Goal: Task Accomplishment & Management: Manage account settings

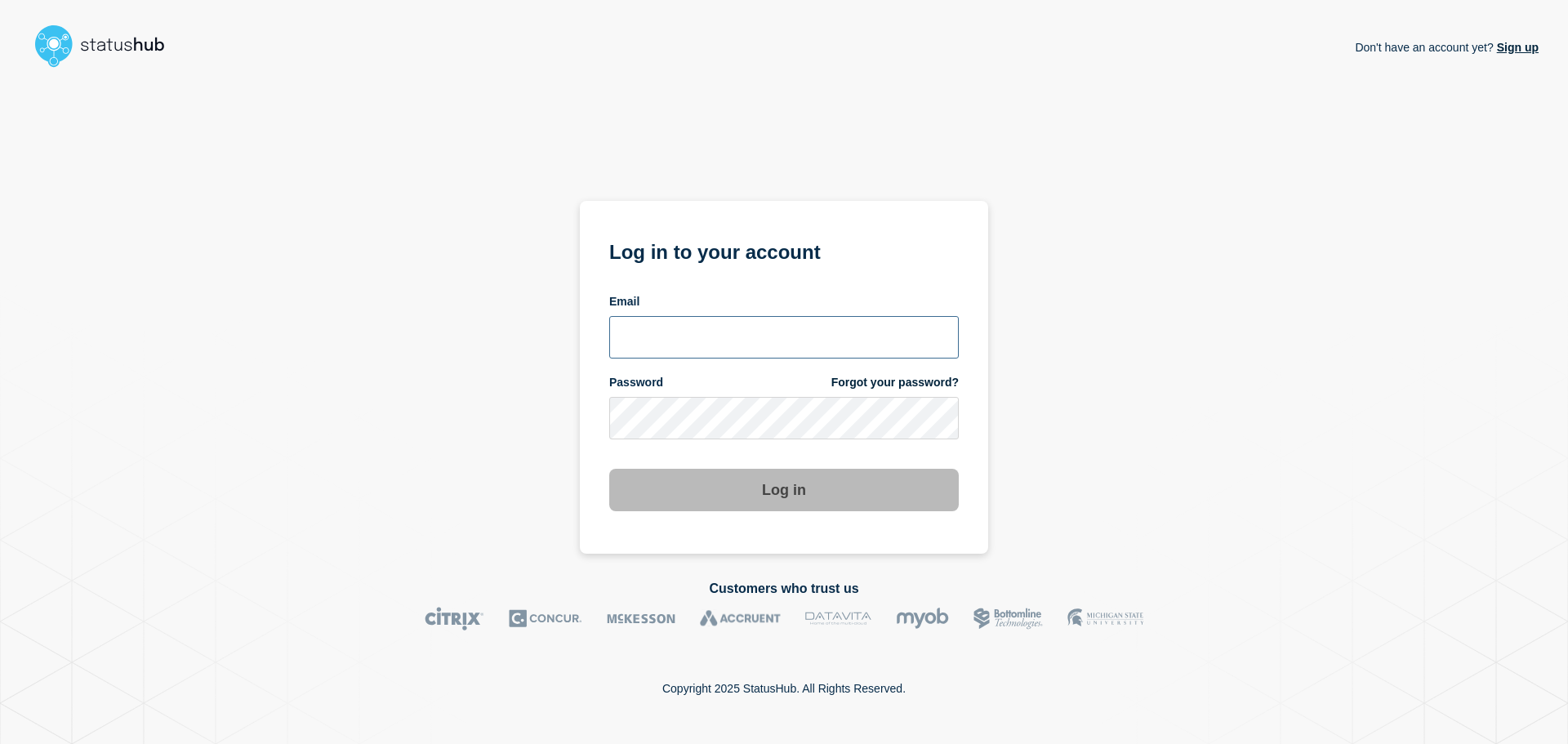
click at [660, 341] on input "email input" at bounding box center [784, 337] width 349 height 42
click at [922, 322] on input "email input" at bounding box center [784, 337] width 349 height 42
click at [0, 743] on com-1password-button at bounding box center [0, 744] width 0 height 0
click at [759, 354] on input "email input" at bounding box center [784, 337] width 349 height 42
click at [754, 351] on input "email input" at bounding box center [784, 337] width 349 height 42
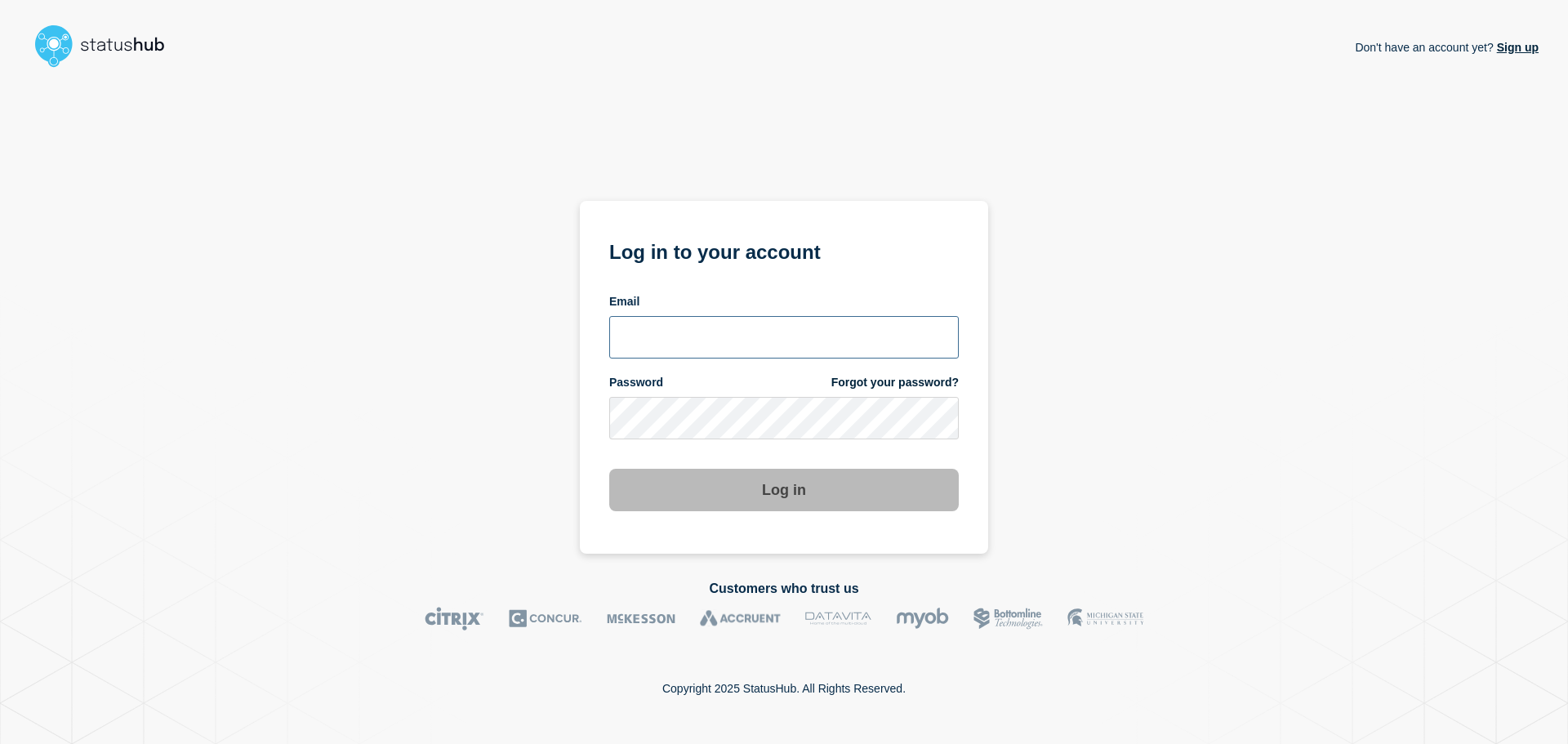
click at [749, 349] on input "email input" at bounding box center [784, 337] width 349 height 42
click at [746, 348] on input "email input" at bounding box center [784, 337] width 349 height 42
click at [0, 743] on com-1password-button at bounding box center [0, 744] width 0 height 0
drag, startPoint x: 753, startPoint y: 122, endPoint x: 765, endPoint y: 212, distance: 90.8
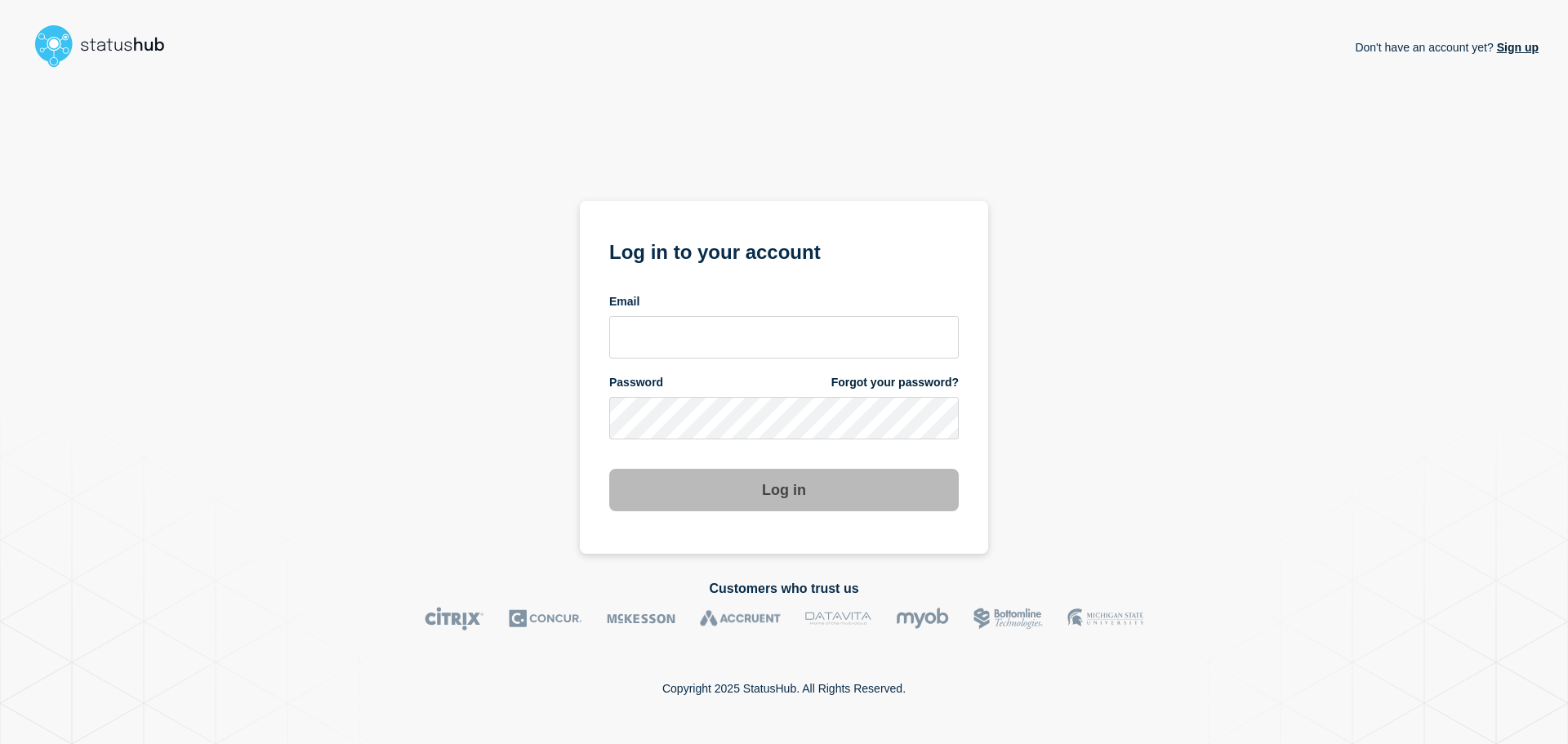
click at [753, 122] on div "Don't have an account yet? Sign up Log in to your account Email Password Forgot…" at bounding box center [783, 314] width 408 height 479
click at [779, 342] on input "email input" at bounding box center [784, 337] width 349 height 42
type input "caleb.stahr@conexon.us"
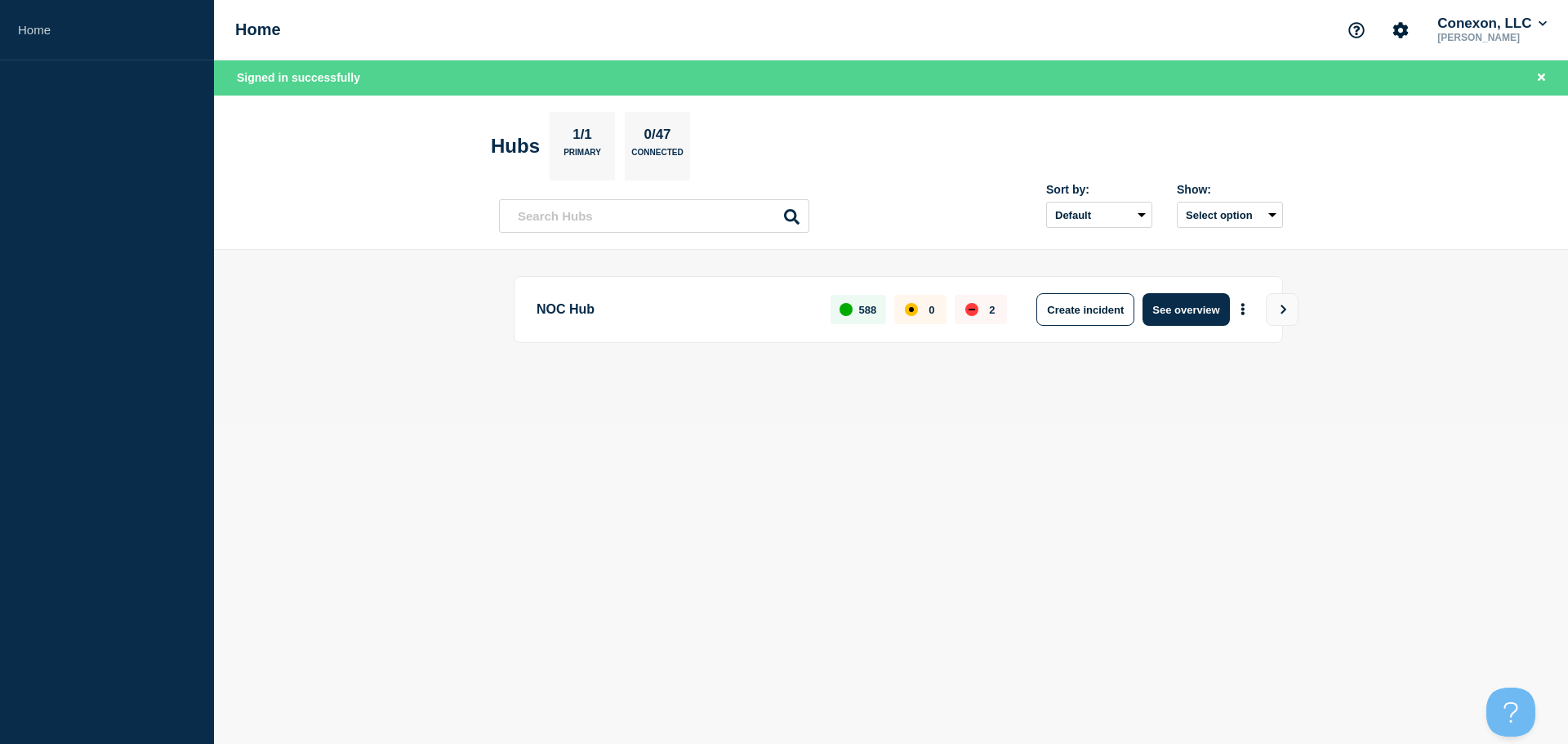
drag, startPoint x: 1194, startPoint y: 287, endPoint x: 1201, endPoint y: 303, distance: 17.5
click at [1196, 289] on div "NOC Hub 588 0 2 Create incident See overview" at bounding box center [898, 309] width 769 height 67
click at [1201, 303] on button "See overview" at bounding box center [1186, 309] width 86 height 33
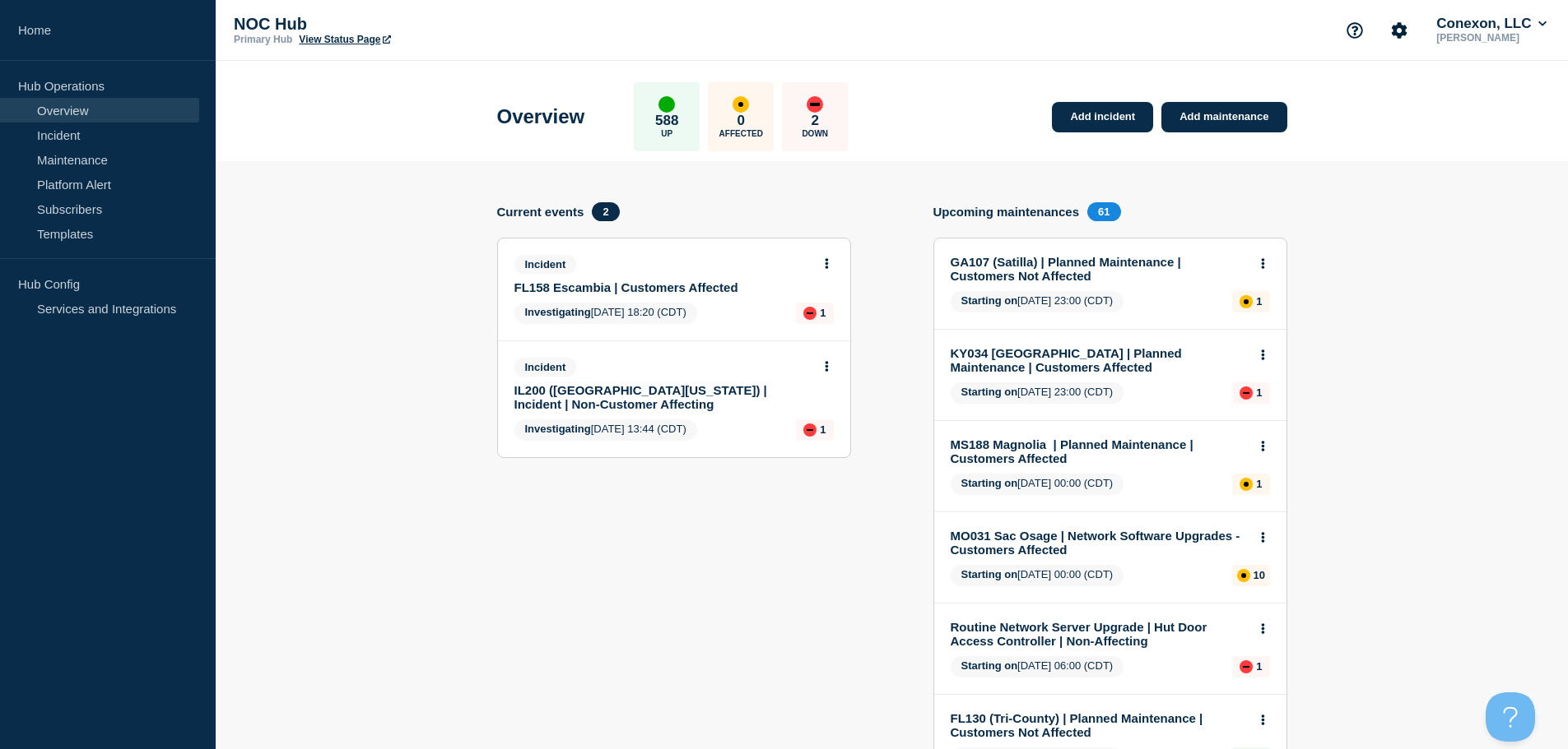
click at [627, 287] on link "FL158 Escambia | Customers Affected" at bounding box center [662, 287] width 297 height 14
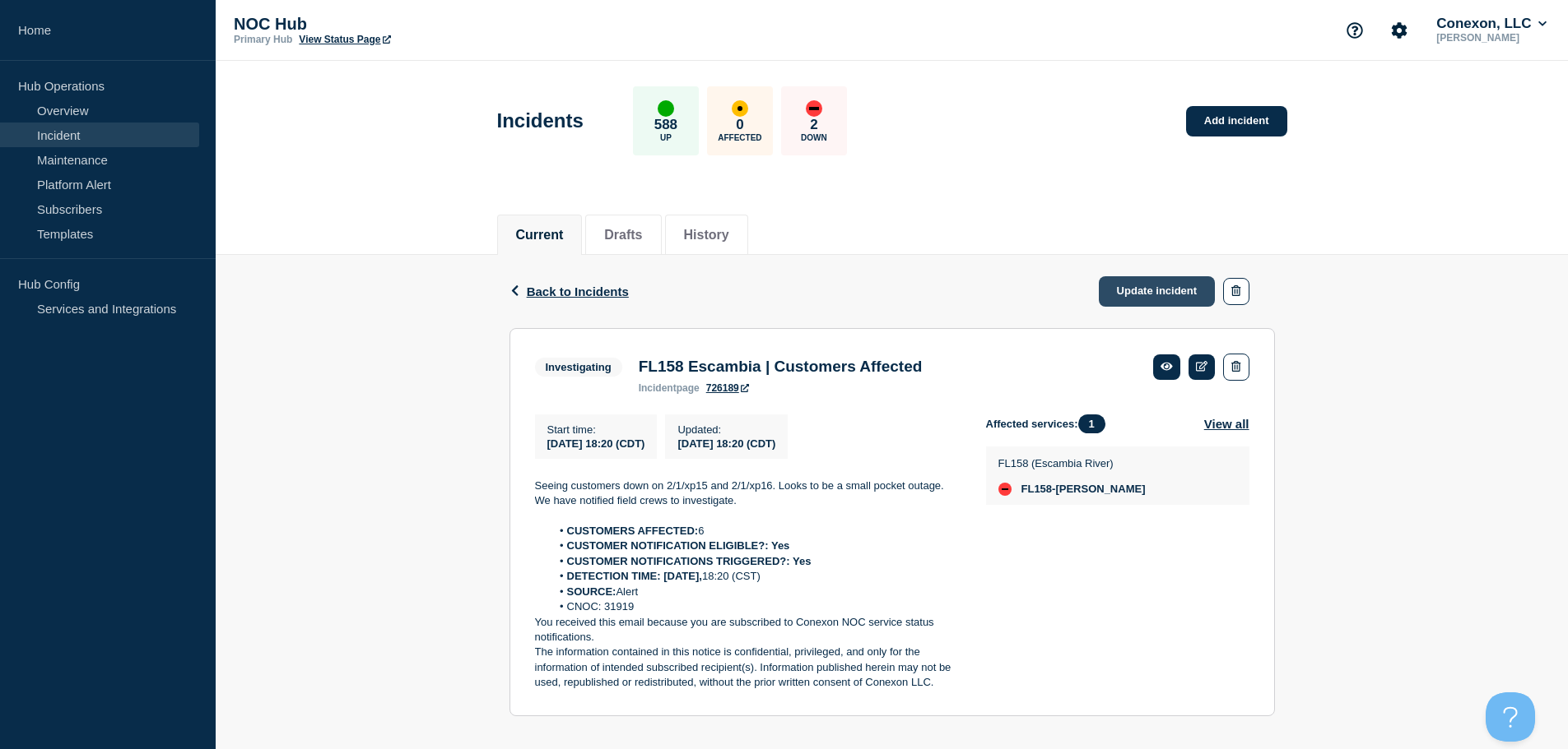
click at [1167, 297] on link "Update incident" at bounding box center [1156, 291] width 116 height 30
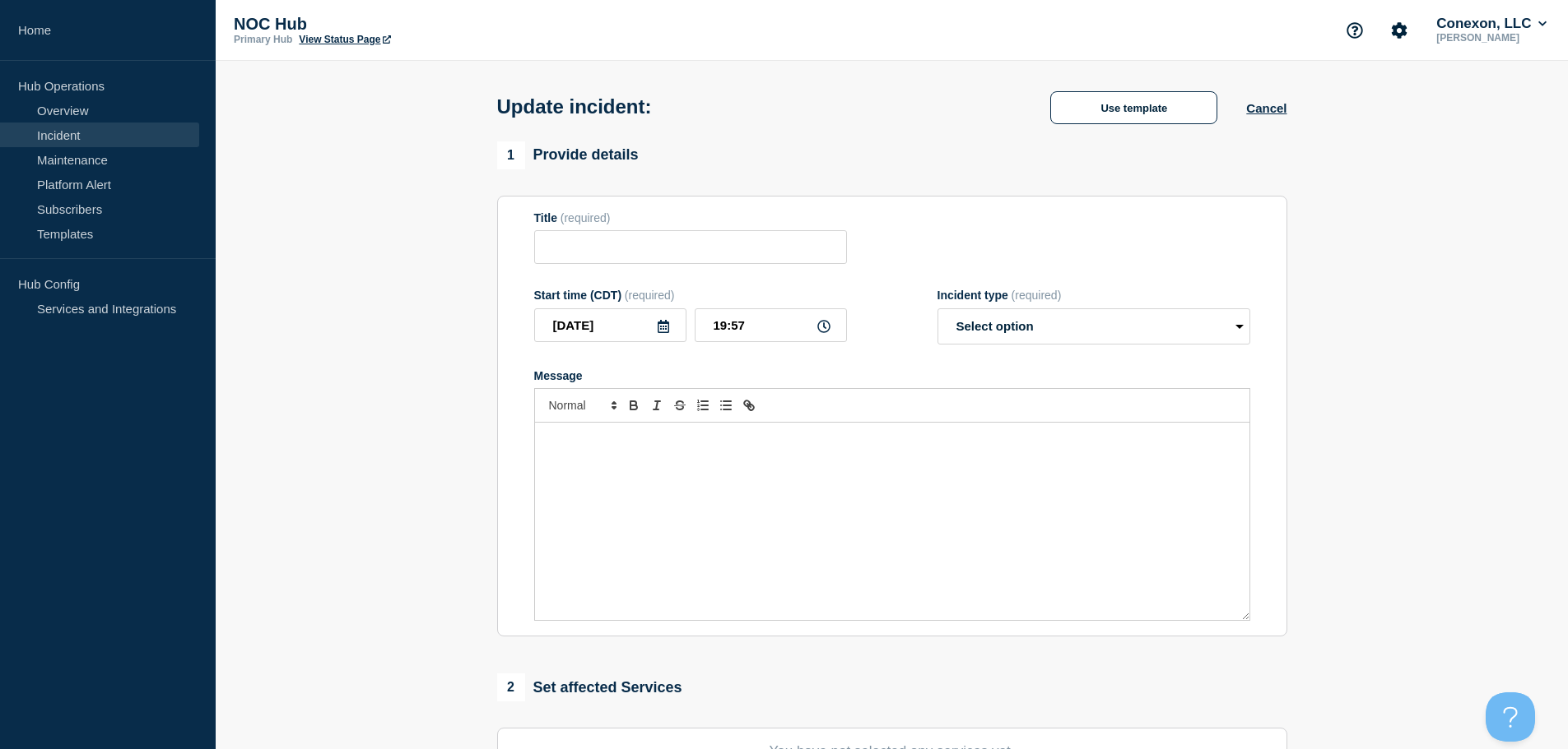
type input "FL158 Escambia | Customers Affected"
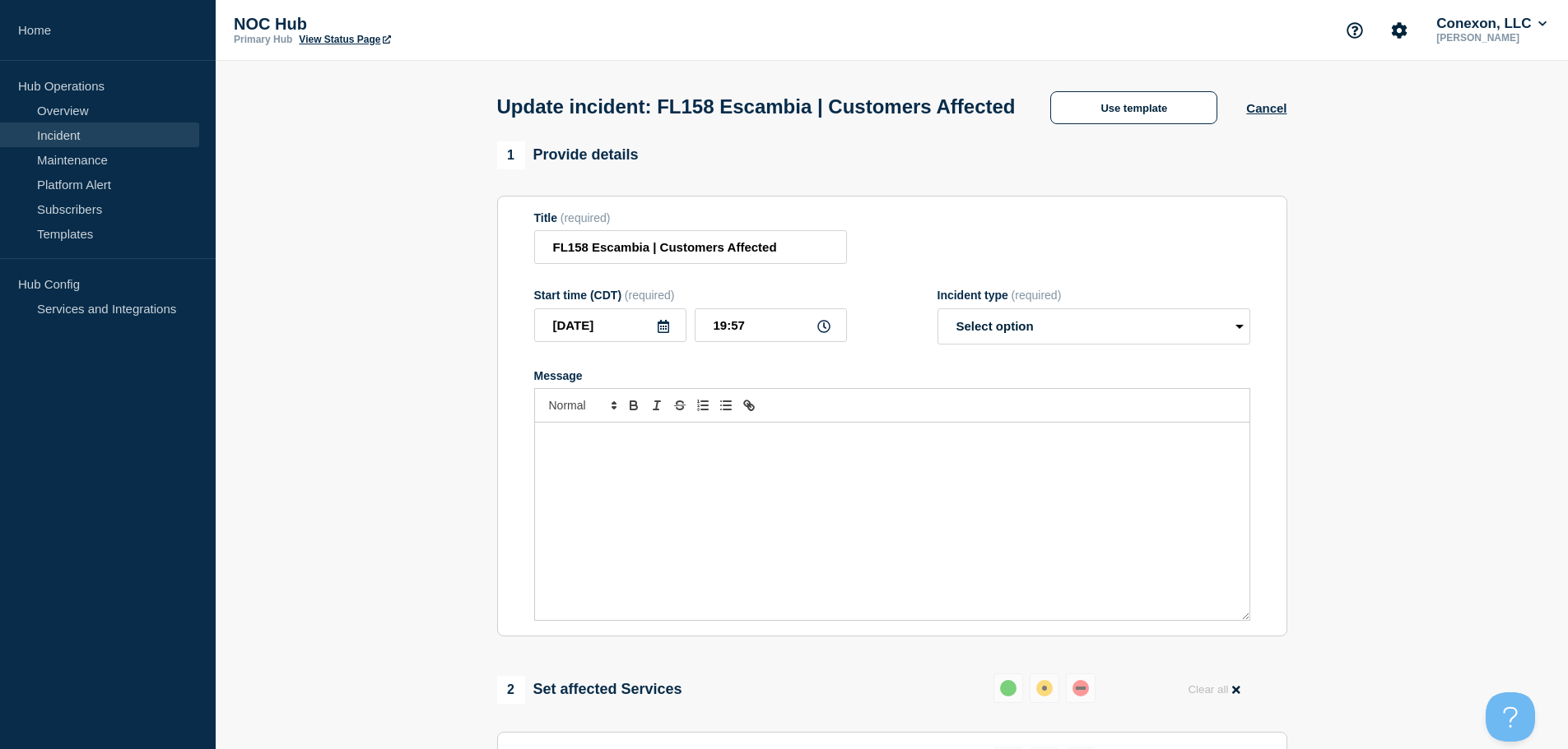
click at [1076, 338] on div "Incident type (required) Select option Investigating Identified Monitoring Reso…" at bounding box center [1093, 316] width 312 height 56
click at [1075, 344] on select "Select option Investigating Identified Monitoring Resolved" at bounding box center [1093, 326] width 312 height 36
select select "resolved"
click at [937, 339] on select "Select option Investigating Identified Monitoring Resolved" at bounding box center [1093, 326] width 312 height 36
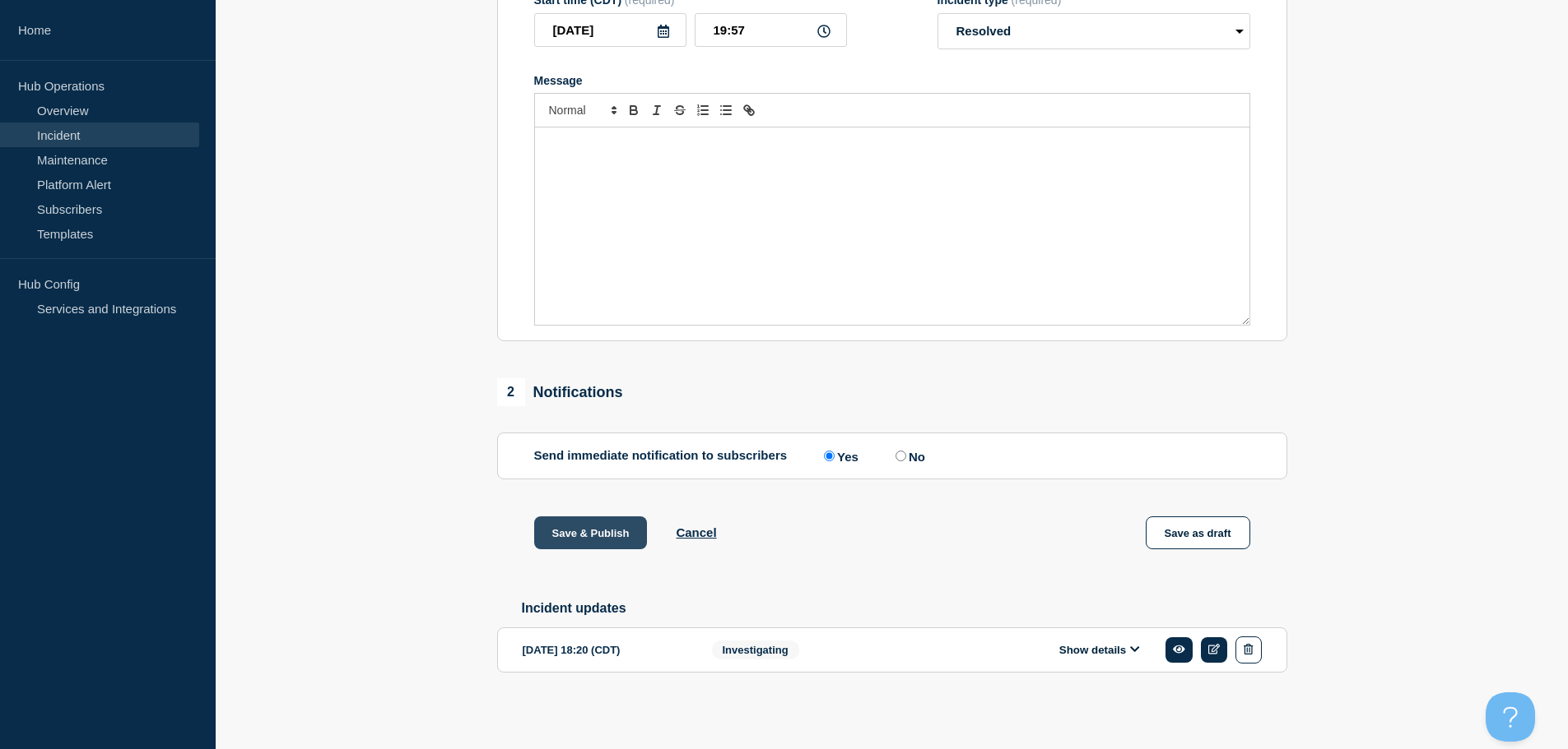
click at [564, 545] on button "Save & Publish" at bounding box center [590, 532] width 114 height 33
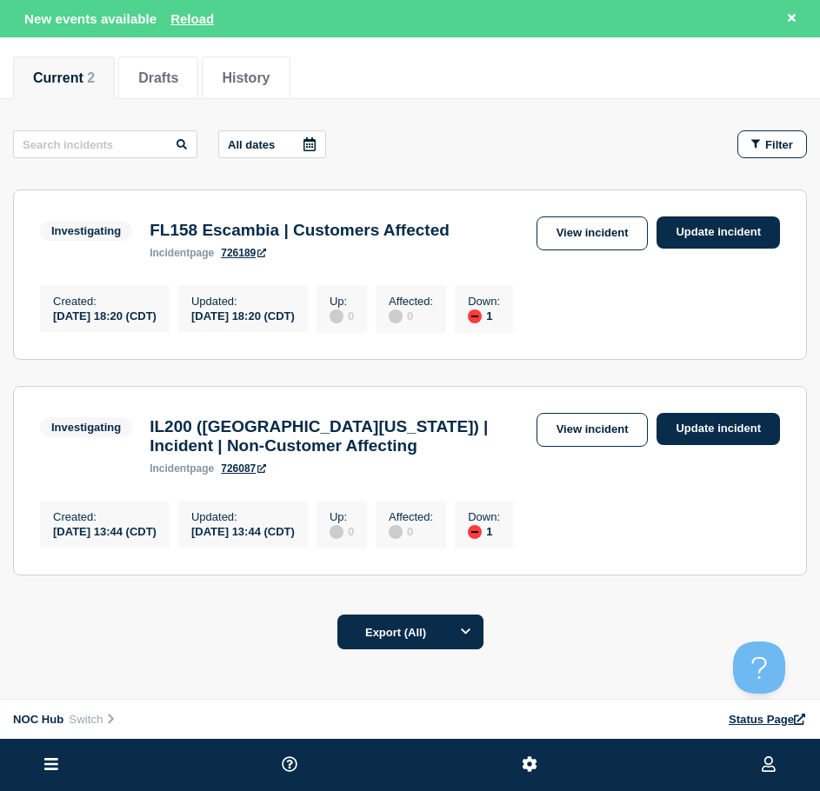
scroll to position [174, 0]
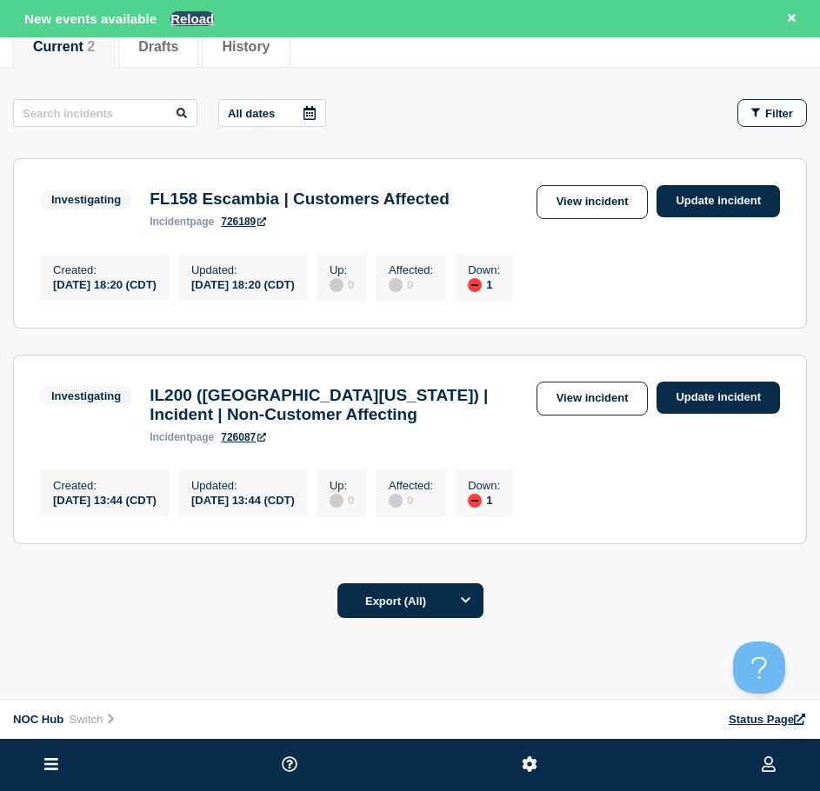
click at [203, 12] on button "Reload" at bounding box center [191, 18] width 43 height 15
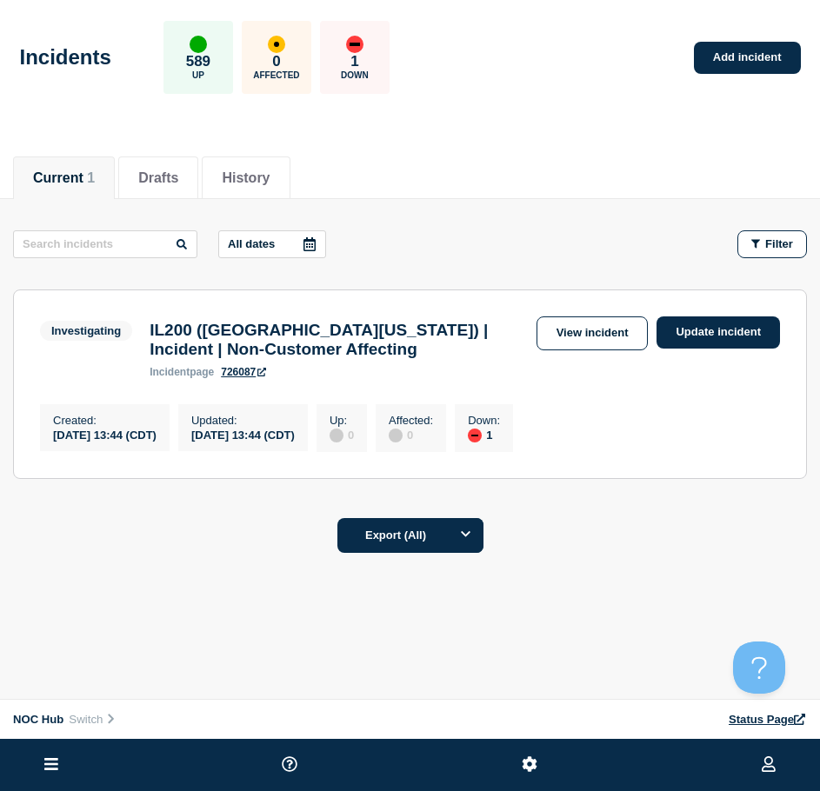
scroll to position [16, 0]
click at [613, 330] on link "View incident" at bounding box center [593, 334] width 112 height 34
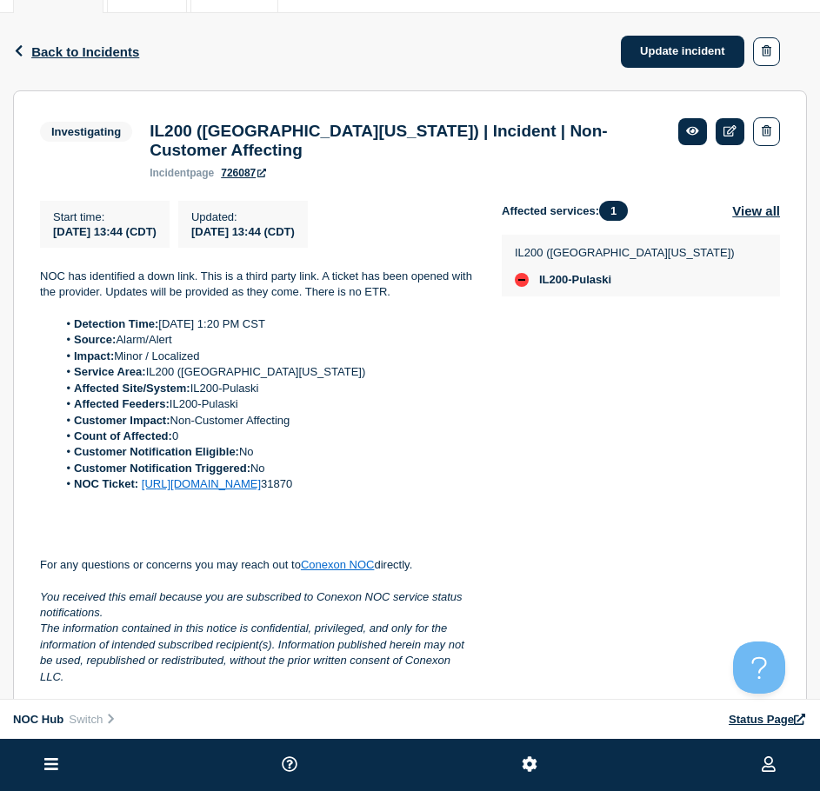
scroll to position [162, 0]
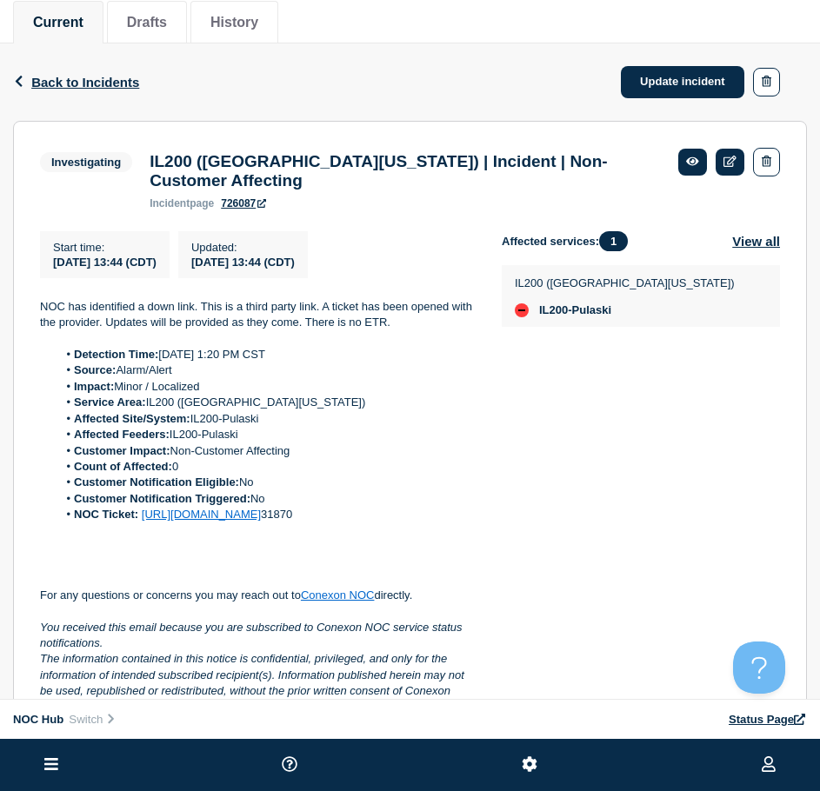
click at [243, 521] on link "[URL][DOMAIN_NAME]" at bounding box center [201, 514] width 119 height 13
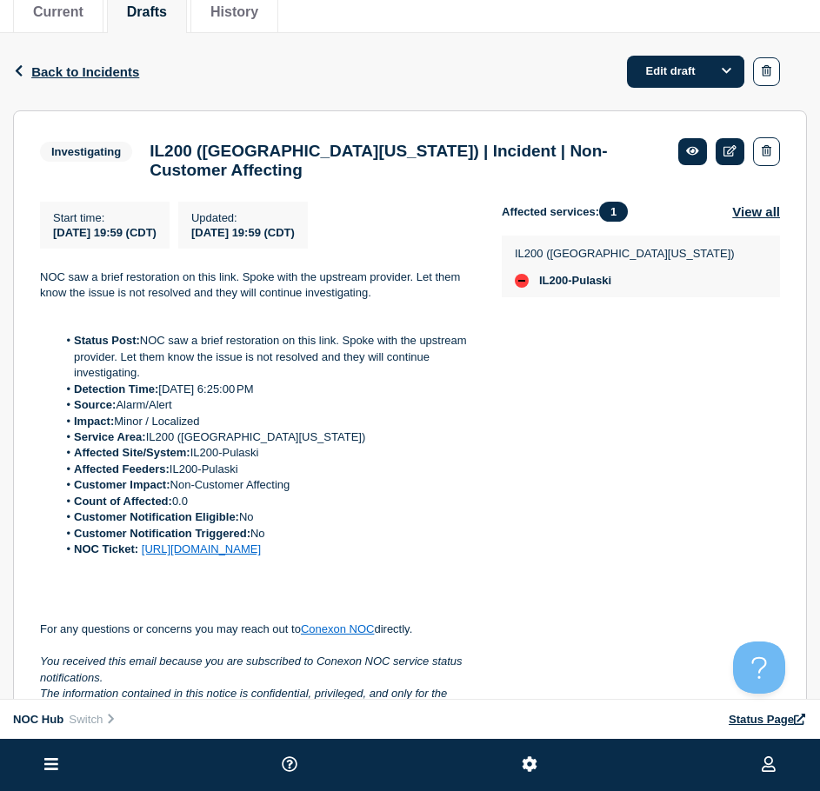
scroll to position [174, 0]
